Goal: Task Accomplishment & Management: Complete application form

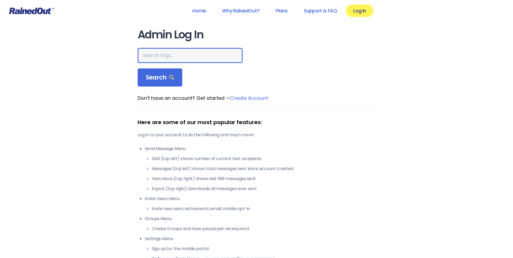
drag, startPoint x: 0, startPoint y: 0, endPoint x: 178, endPoint y: 55, distance: 186.2
click at [178, 54] on input "text" at bounding box center [190, 55] width 105 height 15
type input "city of poway"
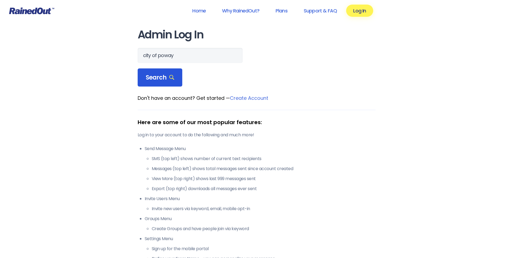
click at [169, 76] on icon at bounding box center [171, 77] width 5 height 5
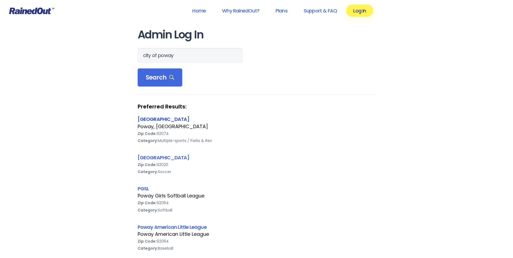
click at [157, 121] on link "[GEOGRAPHIC_DATA]" at bounding box center [164, 119] width 52 height 7
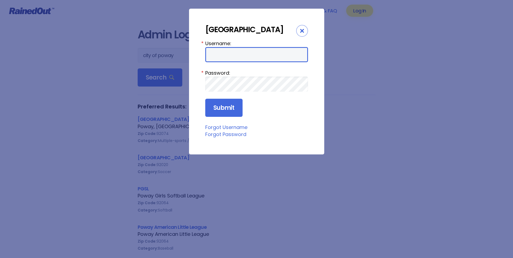
drag, startPoint x: 230, startPoint y: 54, endPoint x: 230, endPoint y: 60, distance: 6.5
click at [230, 54] on input "Username:" at bounding box center [256, 54] width 103 height 15
type input "epedro"
drag, startPoint x: 229, startPoint y: 57, endPoint x: 187, endPoint y: 59, distance: 41.7
click at [187, 59] on div "City of Poway Username: epedro * Password: * Submit Forgot Username Forgot Pass…" at bounding box center [256, 129] width 513 height 258
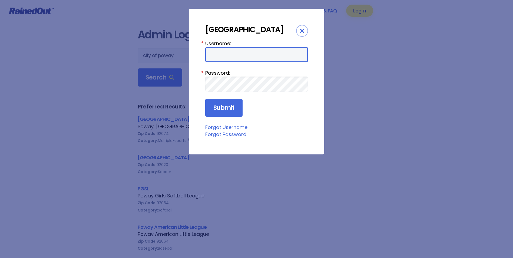
click at [215, 55] on input "Username:" at bounding box center [256, 54] width 103 height 15
type input "cpark"
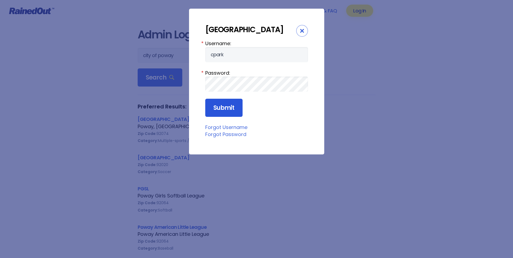
click at [220, 105] on input "Submit" at bounding box center [223, 108] width 37 height 18
